Goal: Transaction & Acquisition: Purchase product/service

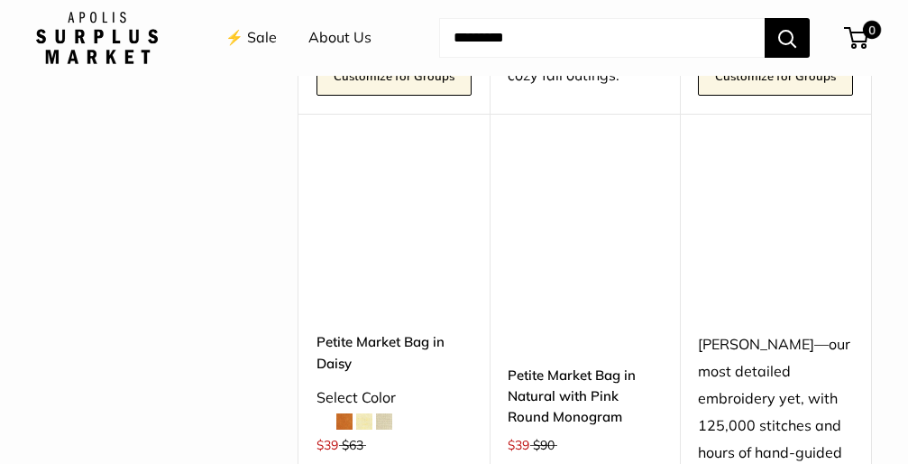
scroll to position [2976, 0]
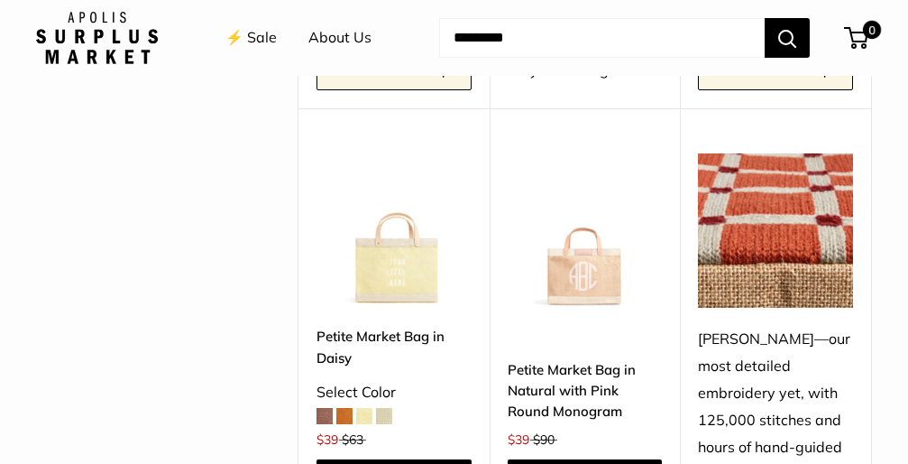
click at [571, 367] on link "Petite Market Bag in Natural with Pink Round Monogram" at bounding box center [585, 390] width 155 height 63
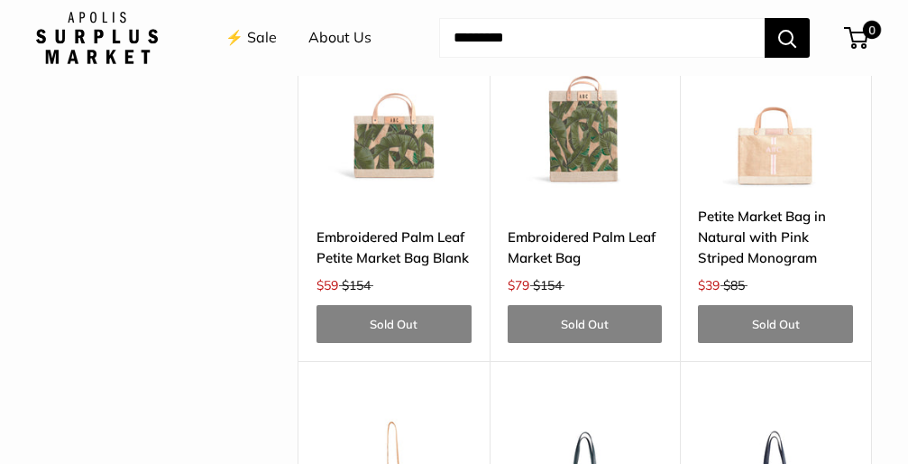
scroll to position [4340, 0]
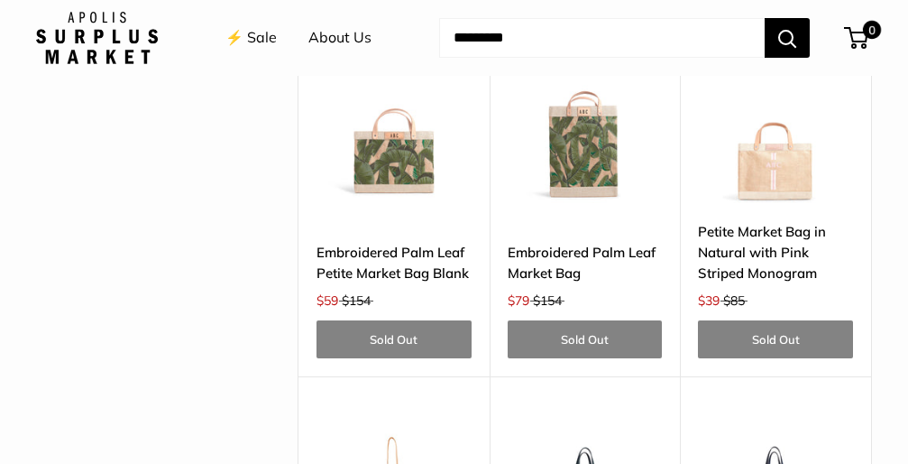
click at [741, 221] on link "Petite Market Bag in Natural with Pink Striped Monogram" at bounding box center [775, 252] width 155 height 63
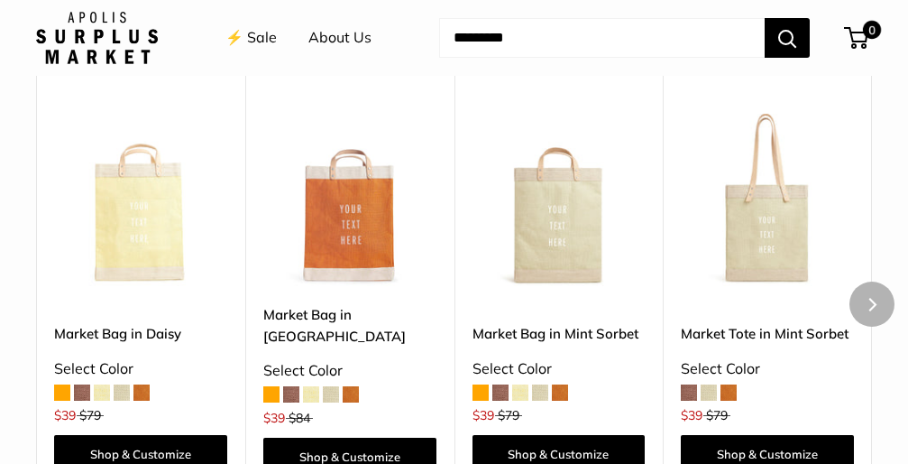
scroll to position [5137, 0]
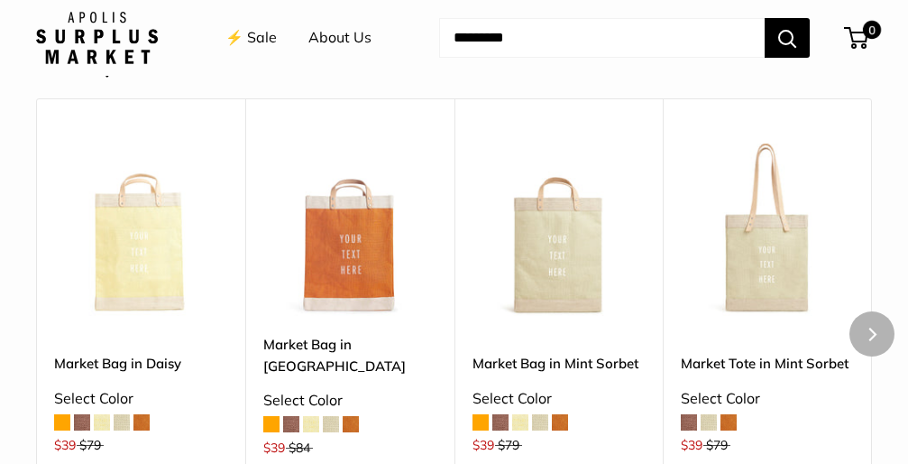
click at [739, 353] on link "Market Tote in Mint Sorbet" at bounding box center [767, 363] width 173 height 21
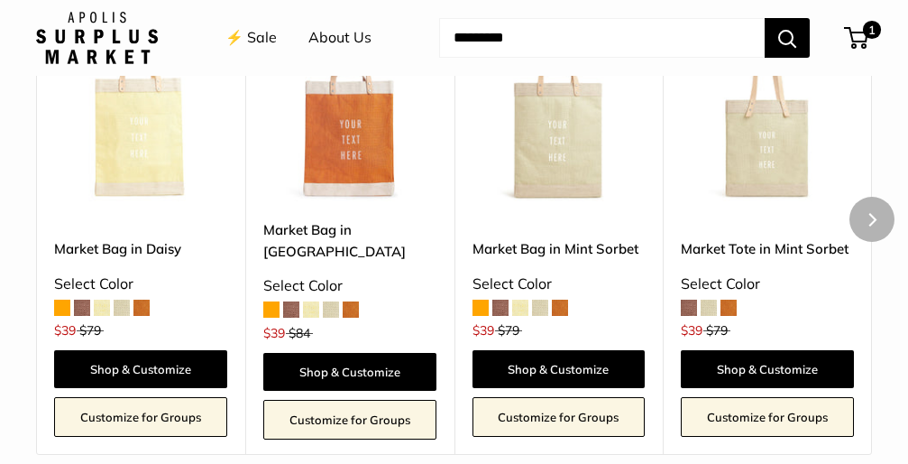
scroll to position [5252, 0]
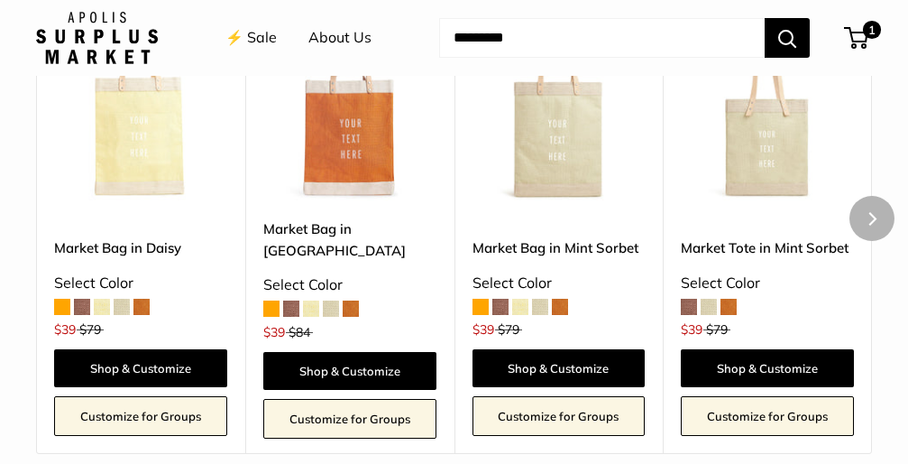
click at [740, 237] on link "Market Tote in Mint Sorbet" at bounding box center [767, 247] width 173 height 21
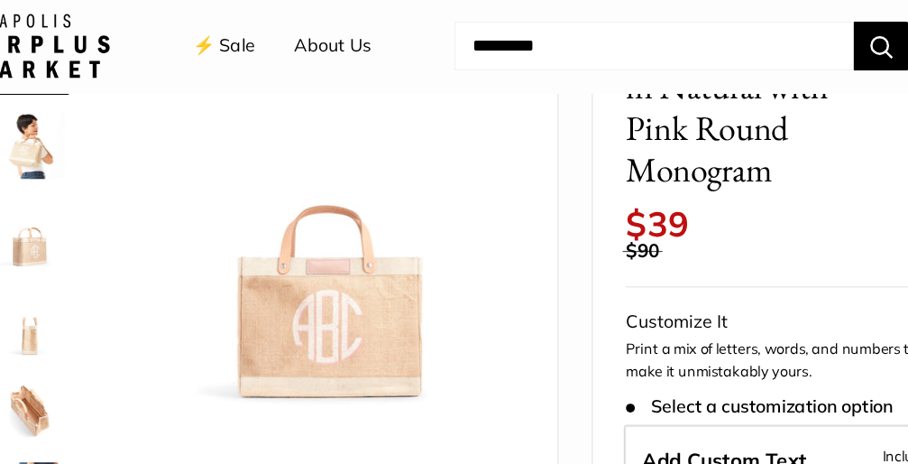
scroll to position [153, 0]
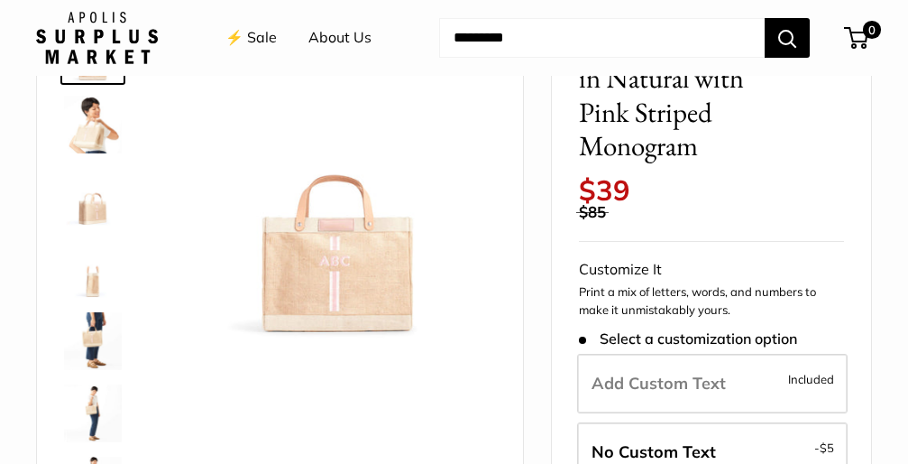
scroll to position [154, 0]
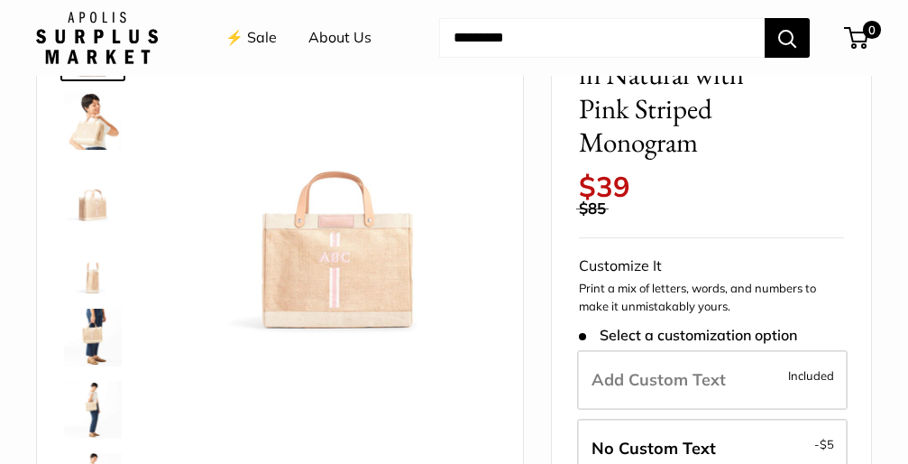
click at [90, 320] on img at bounding box center [93, 338] width 58 height 58
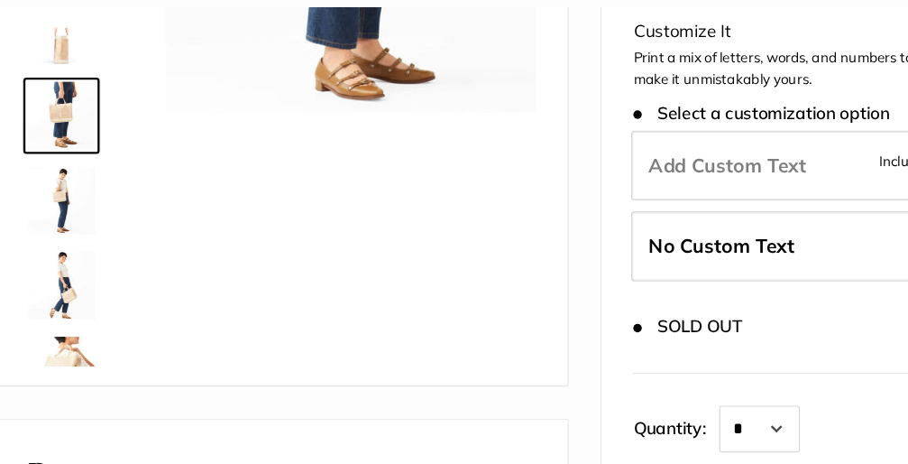
scroll to position [341, 0]
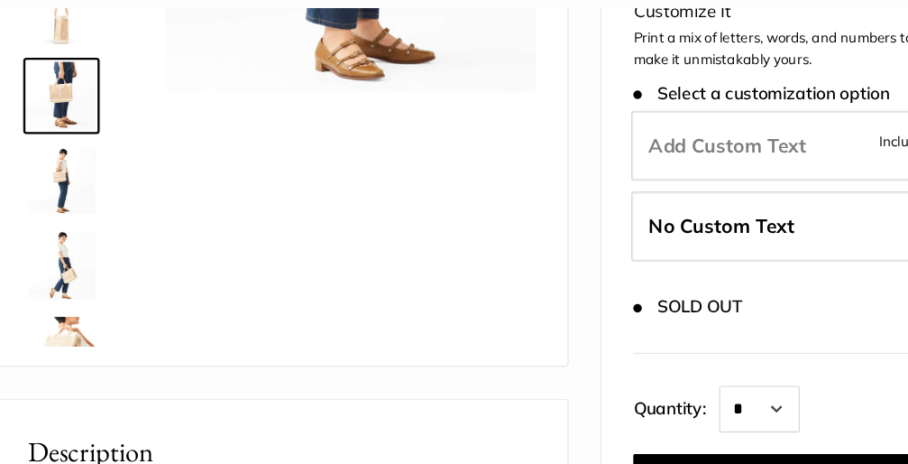
click at [112, 222] on div "Make it yours with custom embroidered text. 12.5" wide, 9.5" high, 5.5" deep; h…" at bounding box center [280, 93] width 441 height 538
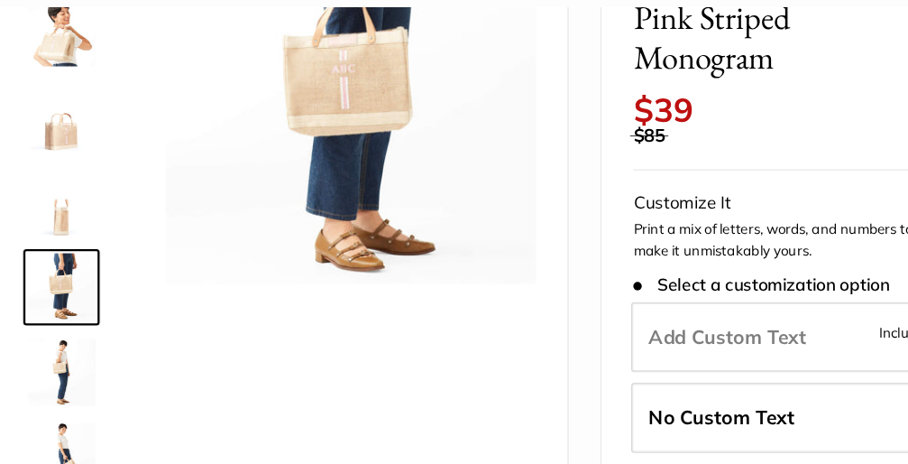
scroll to position [222, 0]
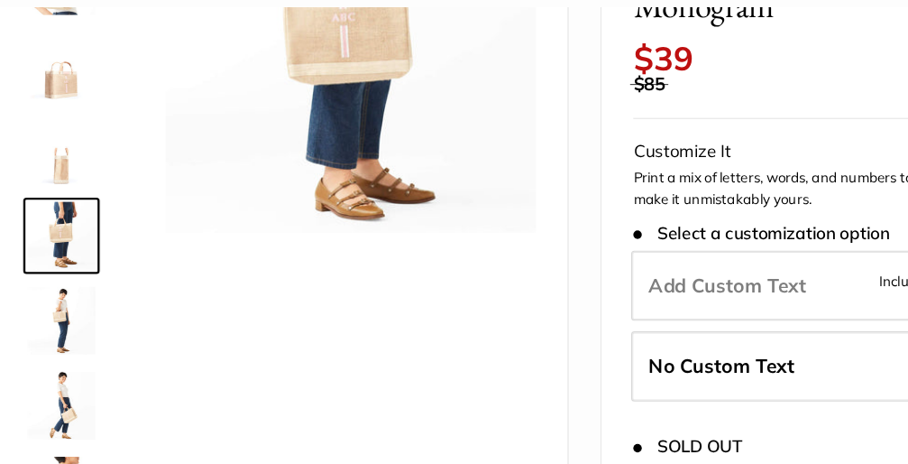
click at [64, 313] on img at bounding box center [93, 342] width 58 height 58
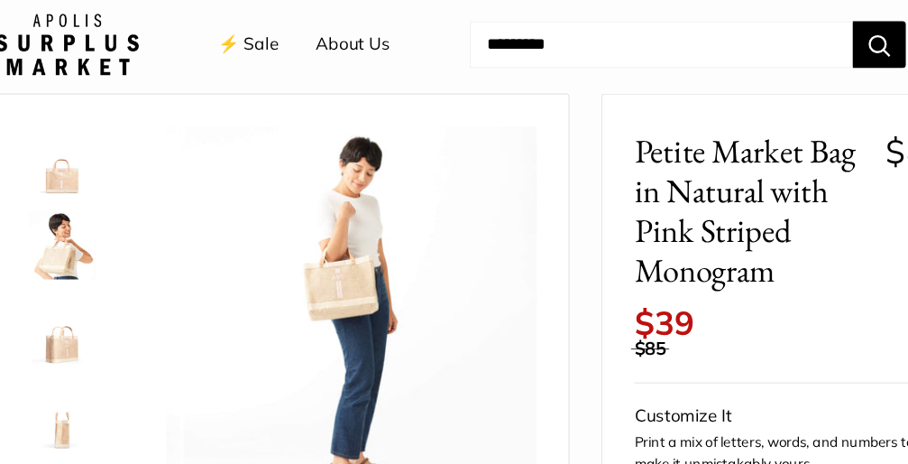
scroll to position [50, 0]
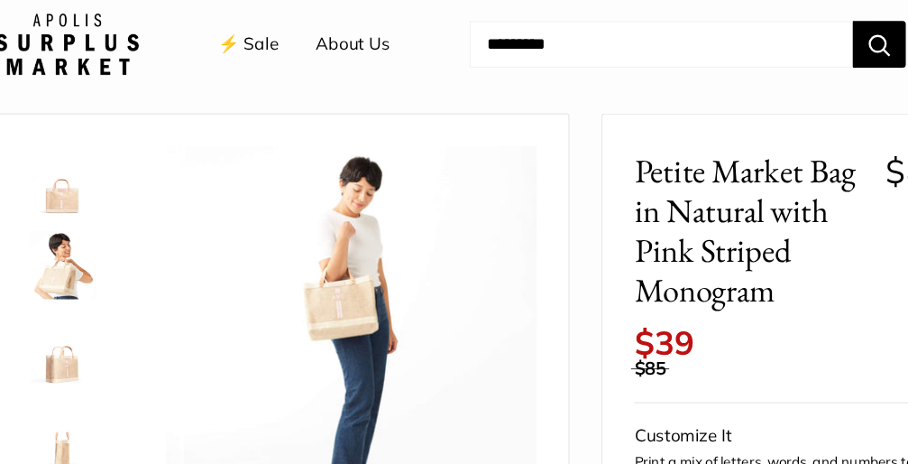
click at [64, 163] on img at bounding box center [93, 153] width 58 height 58
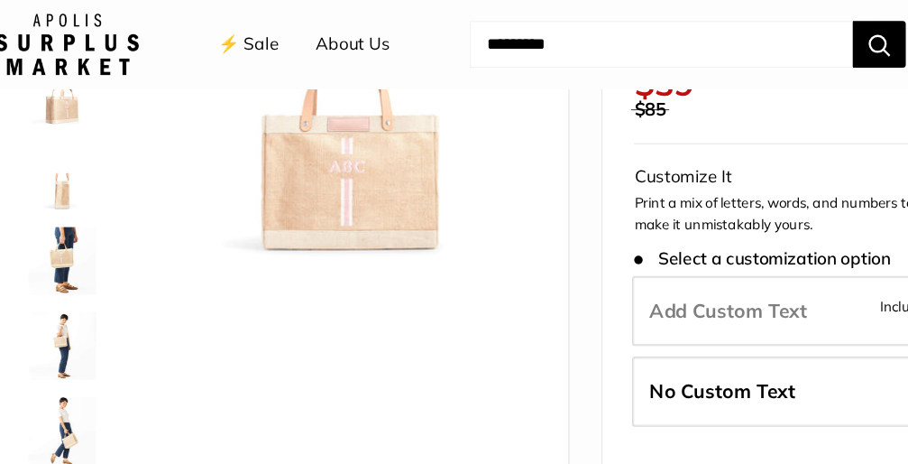
click at [331, 184] on img at bounding box center [338, 61] width 315 height 315
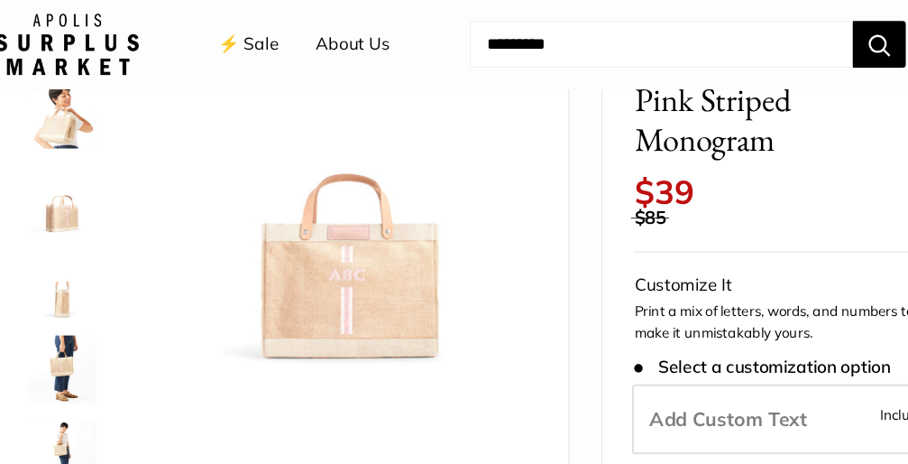
scroll to position [109, 0]
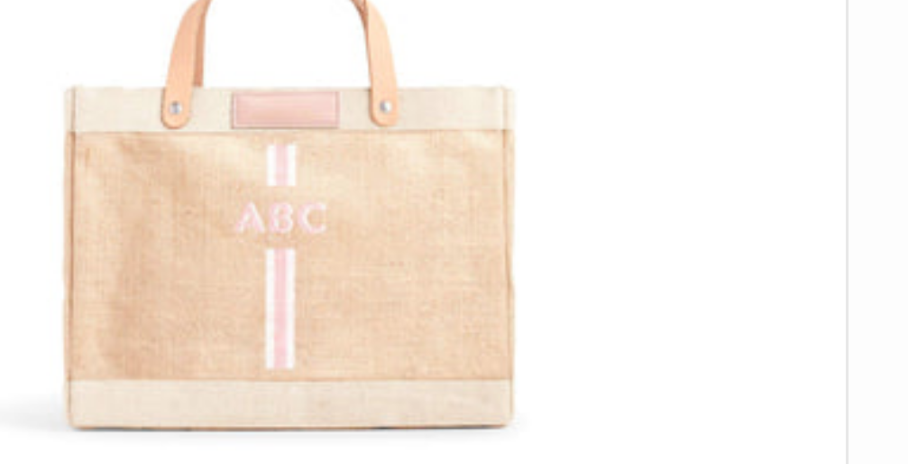
scroll to position [270, 0]
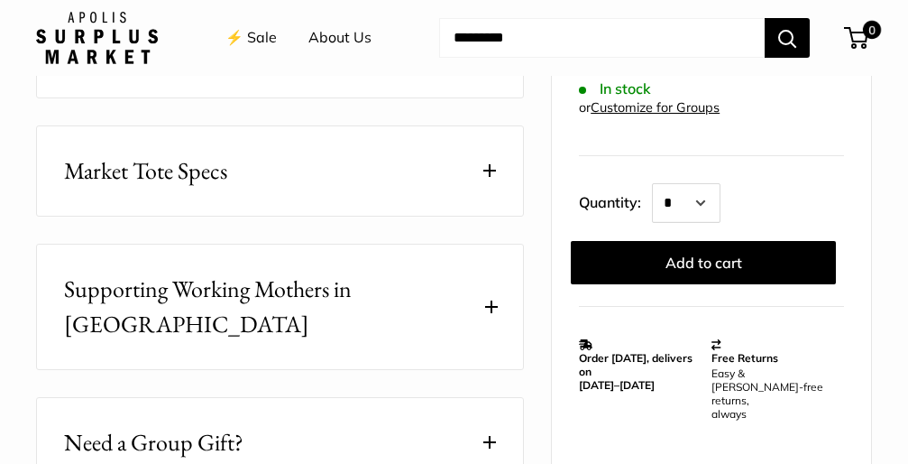
scroll to position [996, 0]
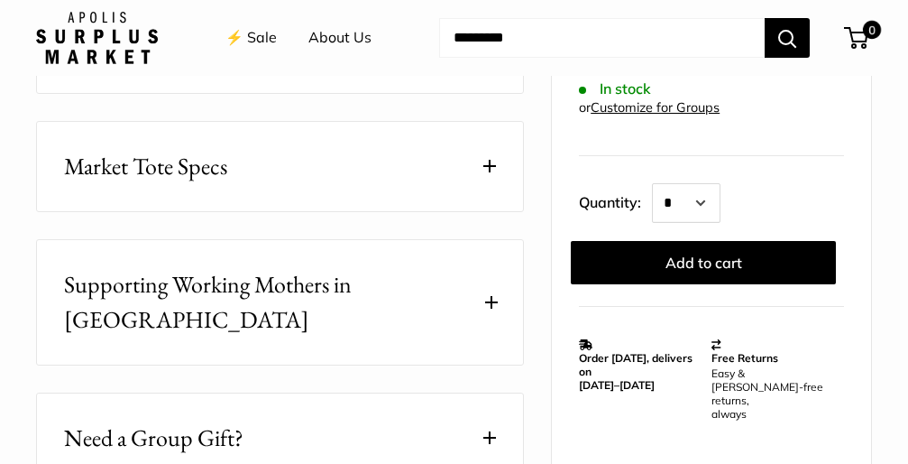
click at [488, 160] on span at bounding box center [490, 166] width 13 height 13
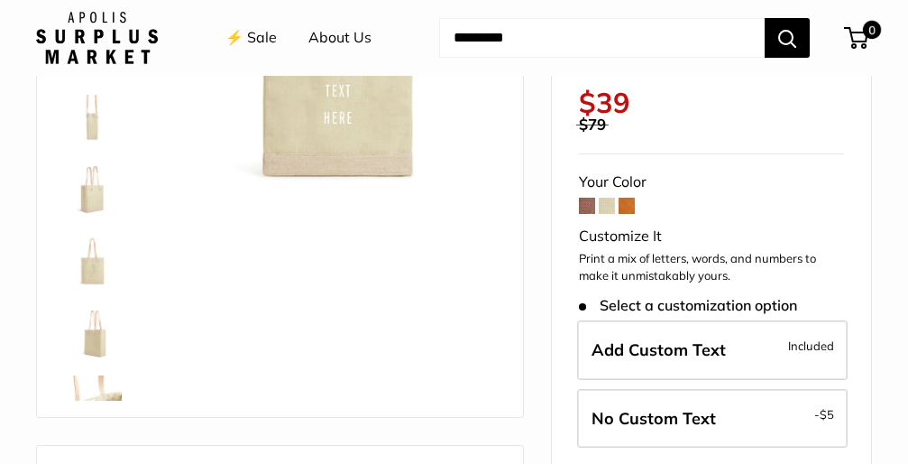
scroll to position [336, 0]
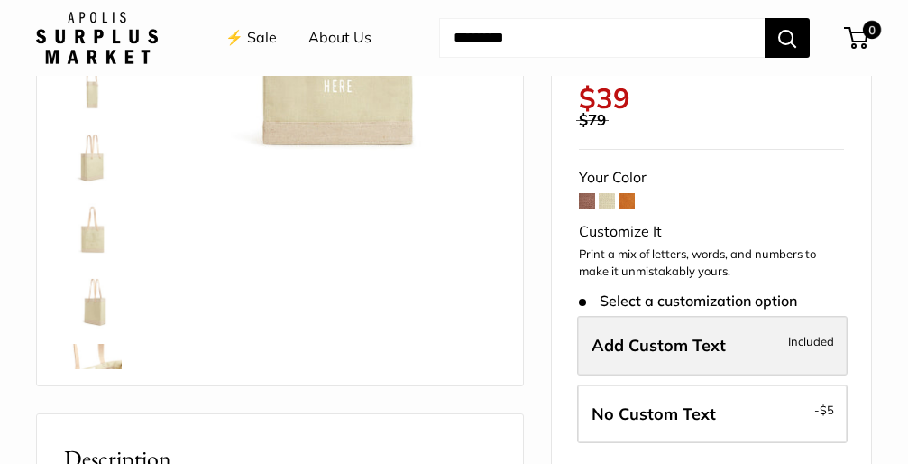
click at [635, 335] on span "Add Custom Text" at bounding box center [659, 345] width 134 height 21
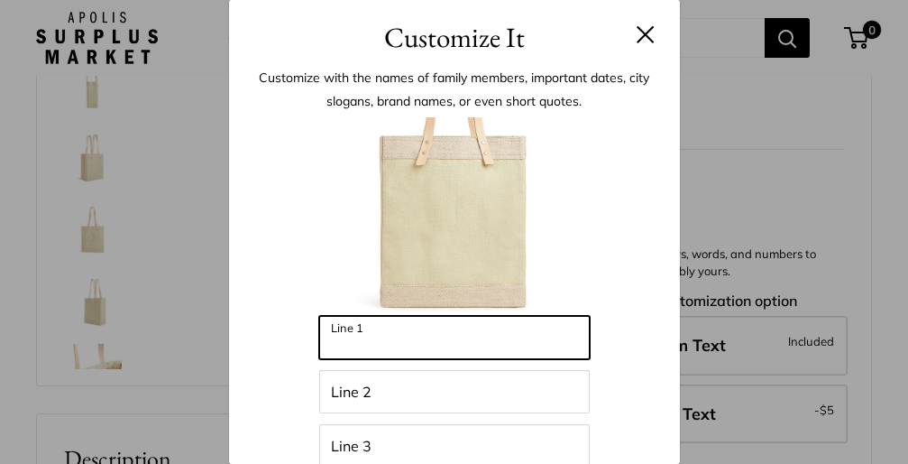
click at [434, 343] on input "Line 1" at bounding box center [454, 337] width 271 height 43
type input "*****"
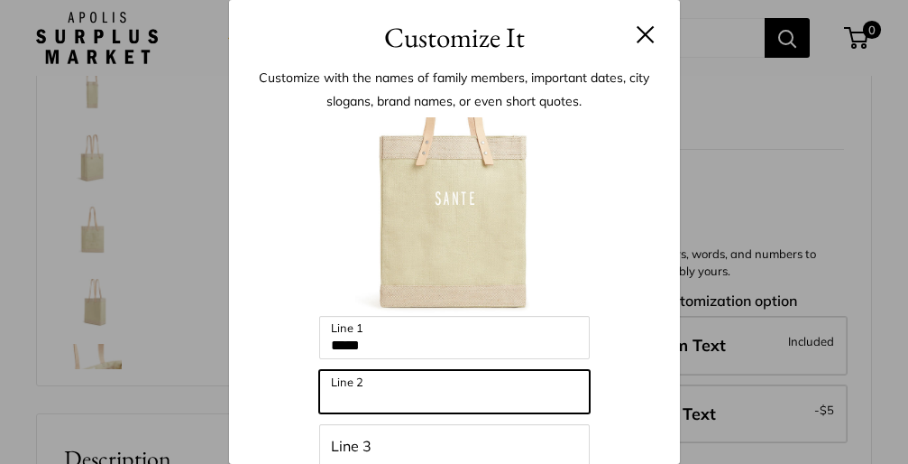
click at [405, 381] on input "Line 2" at bounding box center [454, 391] width 271 height 43
type input "*****"
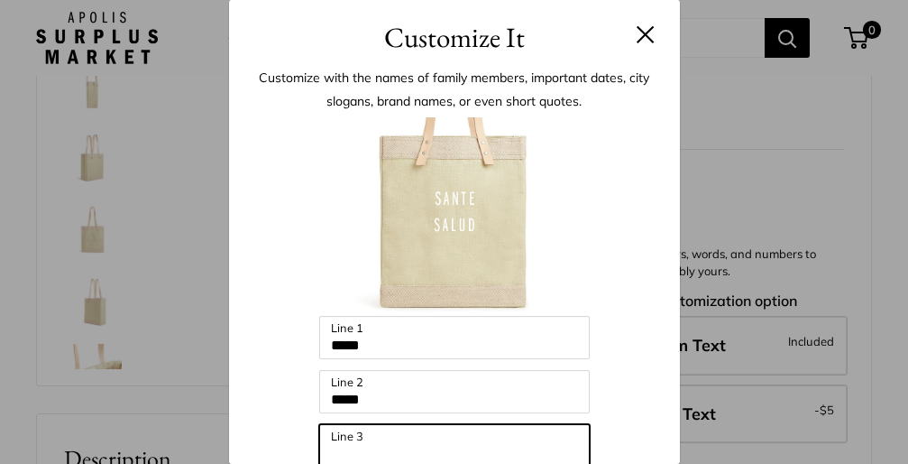
click at [373, 446] on input "Line 3" at bounding box center [454, 445] width 271 height 43
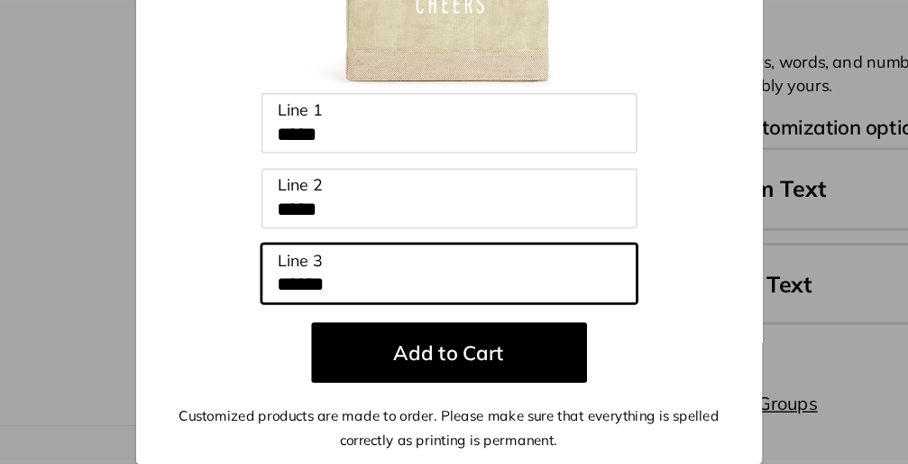
scroll to position [121, 0]
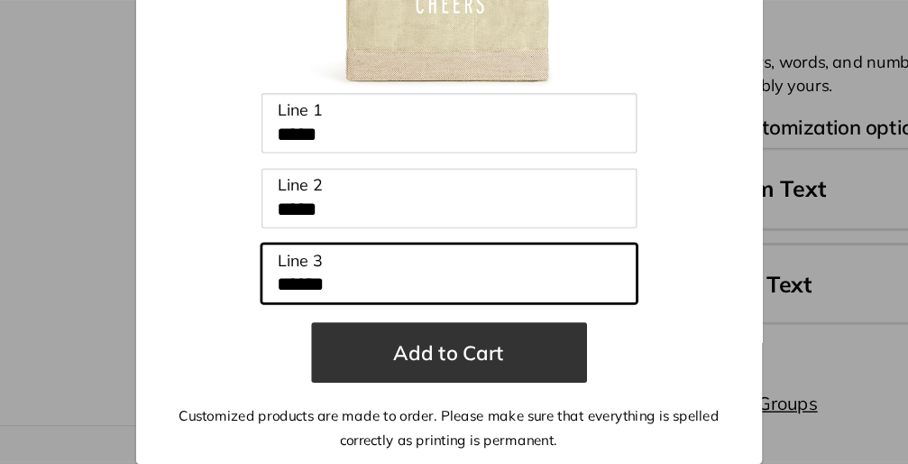
type input "******"
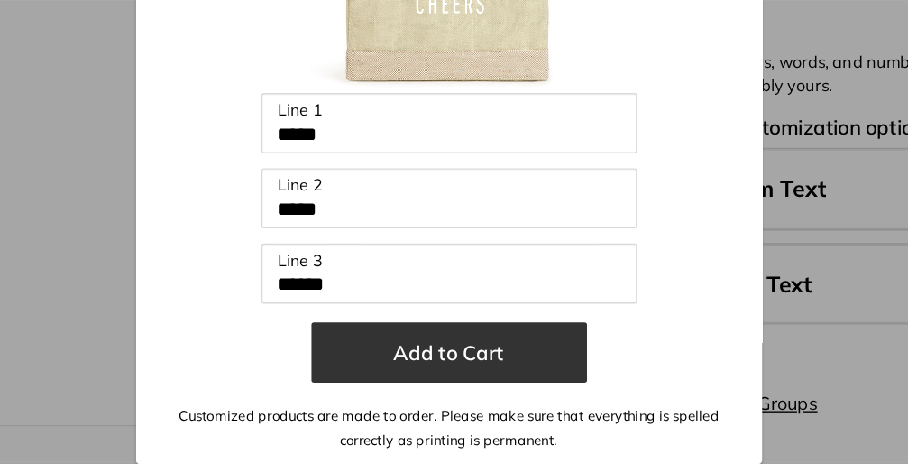
click at [355, 362] on button "Add to Cart" at bounding box center [454, 383] width 198 height 43
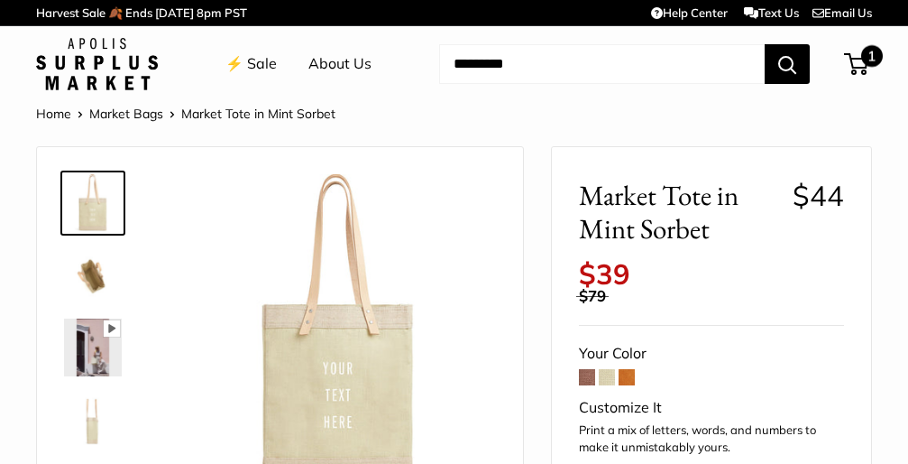
click at [858, 69] on span "1" at bounding box center [856, 64] width 24 height 22
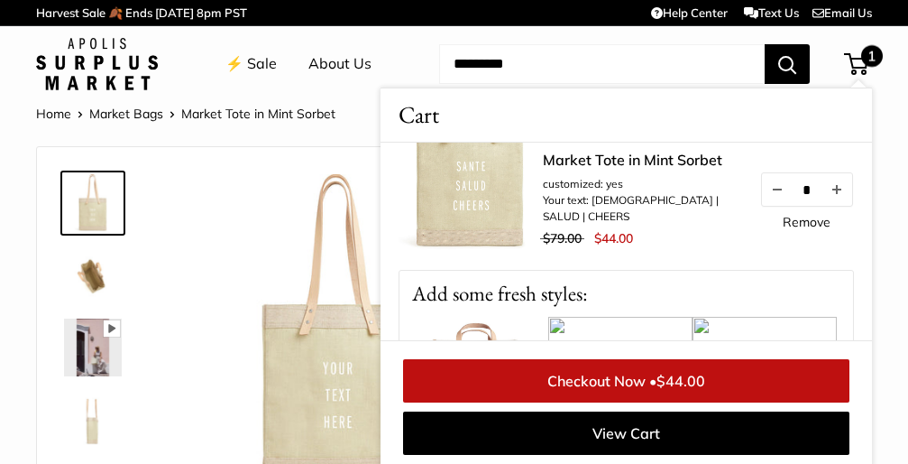
scroll to position [54, 0]
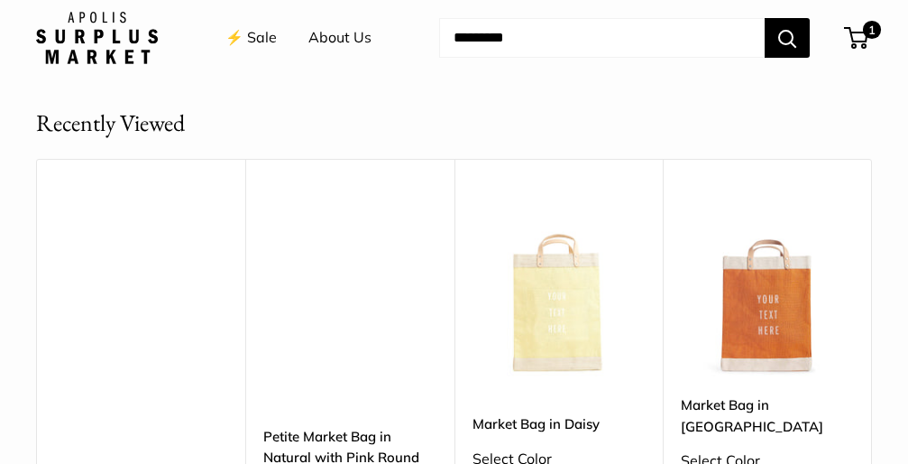
scroll to position [5075, 0]
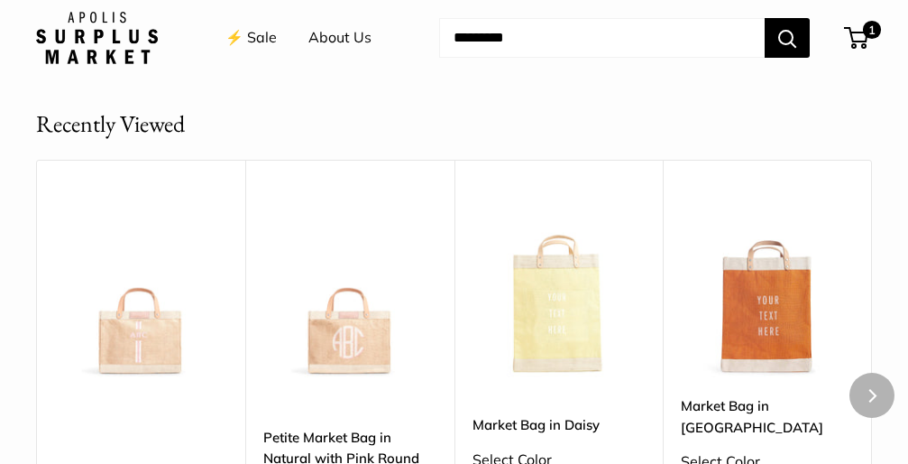
click at [293, 427] on link "Petite Market Bag in Natural with Pink Round Monogram" at bounding box center [349, 458] width 173 height 63
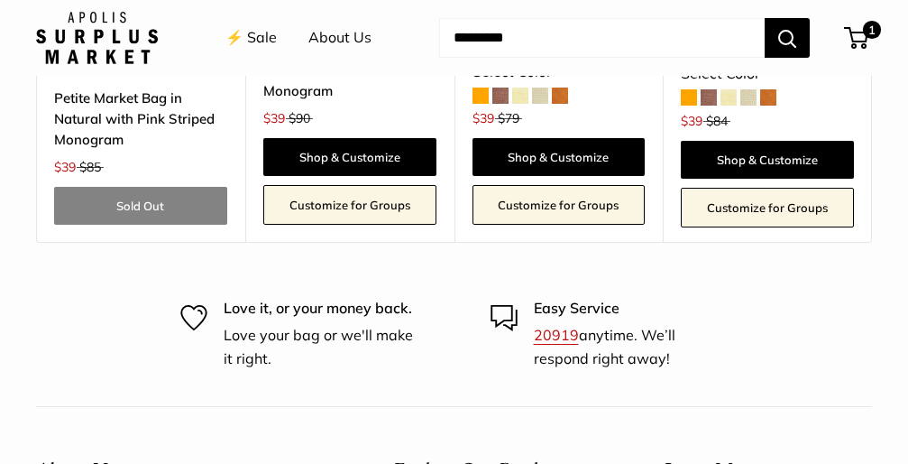
scroll to position [5453, 0]
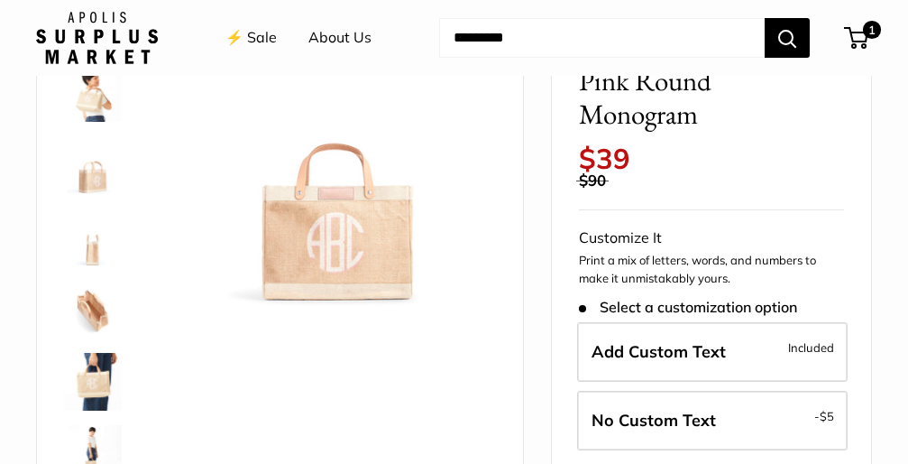
scroll to position [183, 0]
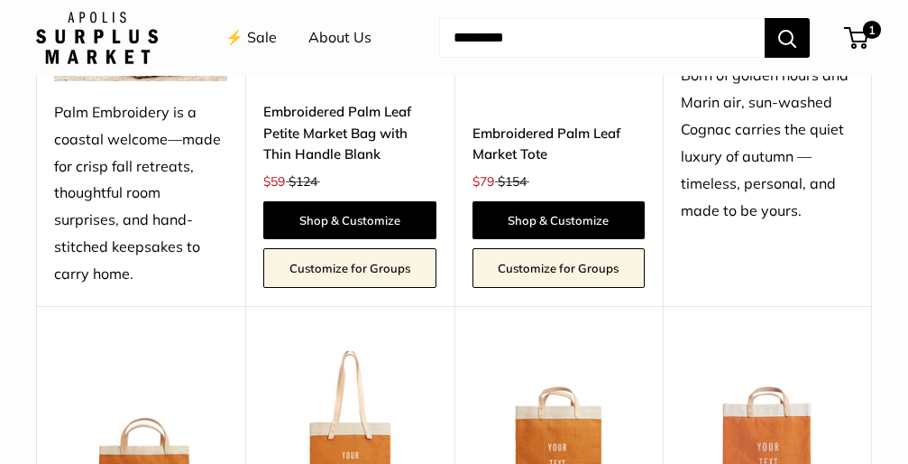
scroll to position [1784, 0]
